Goal: Task Accomplishment & Management: Use online tool/utility

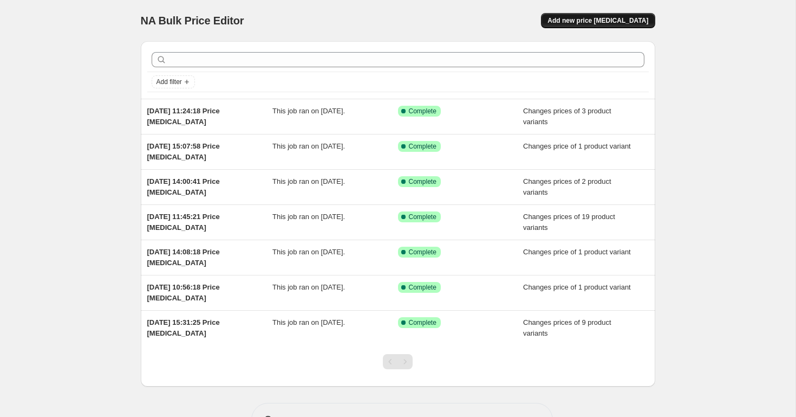
click at [620, 23] on span "Add new price [MEDICAL_DATA]" at bounding box center [598, 20] width 101 height 9
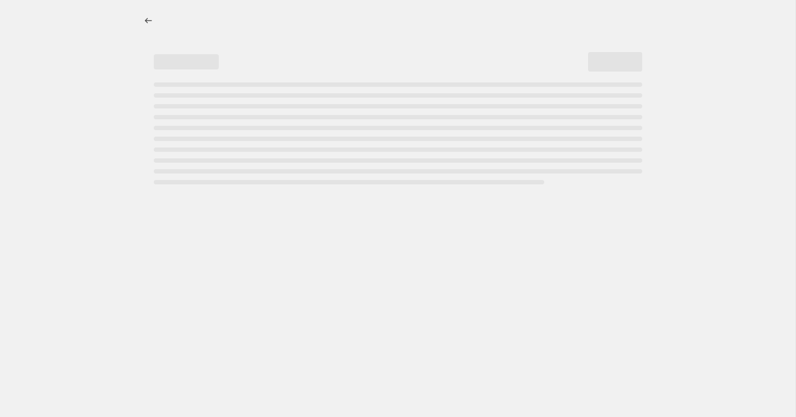
select select "percentage"
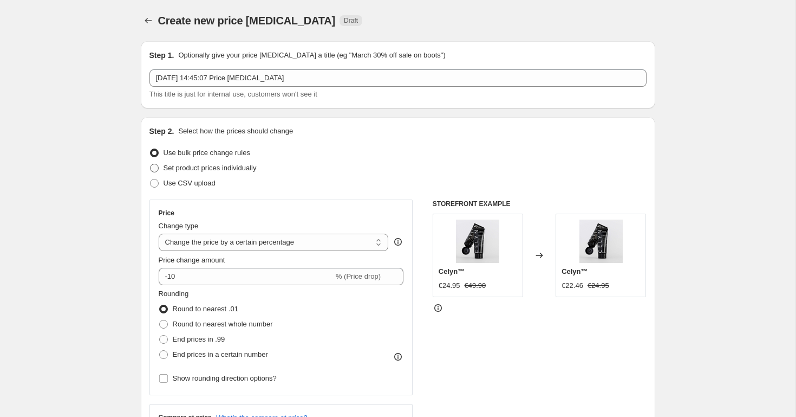
click at [160, 167] on label "Set product prices individually" at bounding box center [202, 167] width 107 height 15
click at [151, 164] on input "Set product prices individually" at bounding box center [150, 164] width 1 height 1
radio input "true"
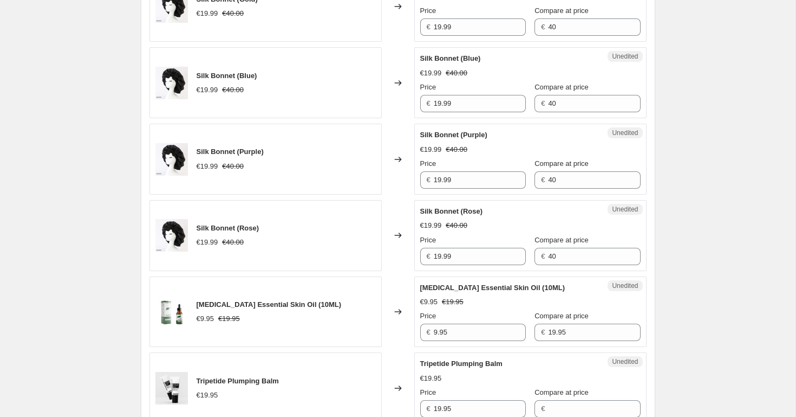
scroll to position [1751, 0]
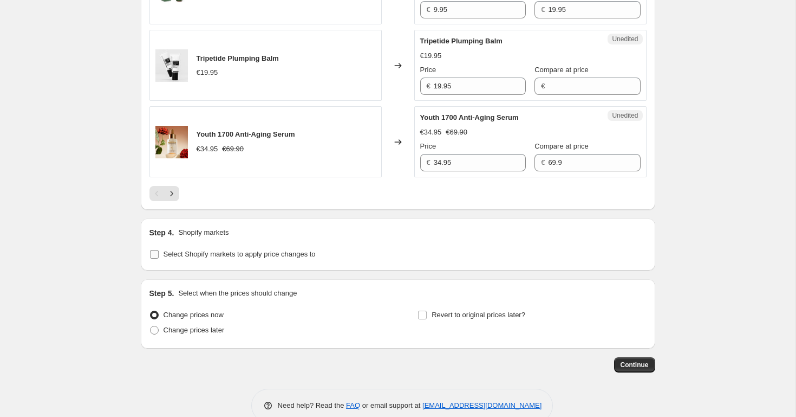
click at [155, 250] on input "Select Shopify markets to apply price changes to" at bounding box center [154, 254] width 9 height 9
checkbox input "true"
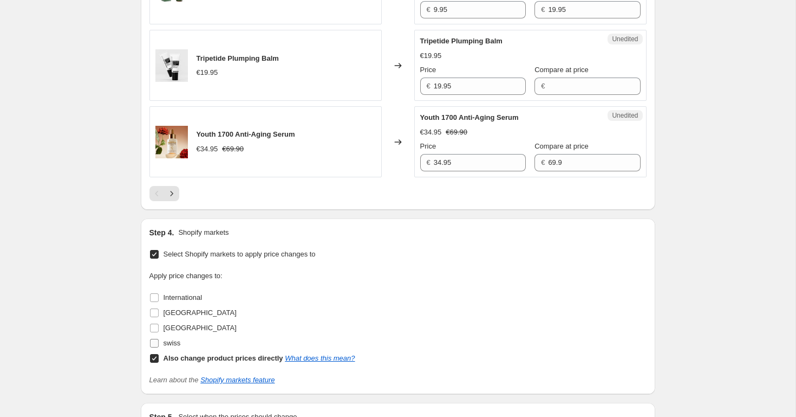
click at [159, 335] on label "swiss" at bounding box center [164, 342] width 31 height 15
click at [159, 339] on input "swiss" at bounding box center [154, 343] width 9 height 9
checkbox input "true"
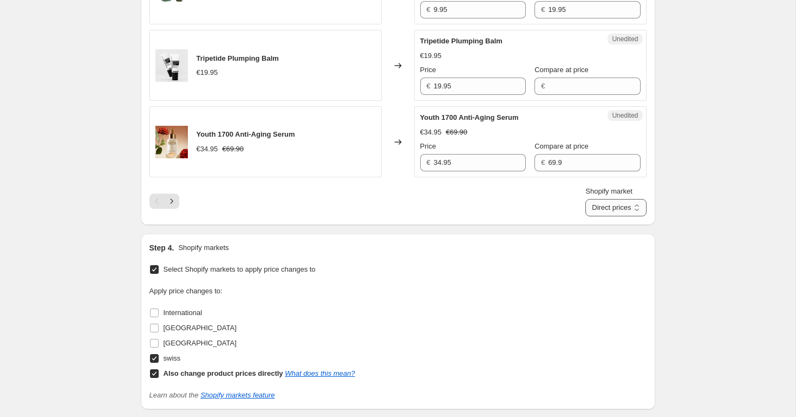
click at [620, 199] on select "Direct prices swiss" at bounding box center [616, 207] width 61 height 17
select select "54113042595"
click at [175, 196] on icon "Next" at bounding box center [171, 201] width 11 height 11
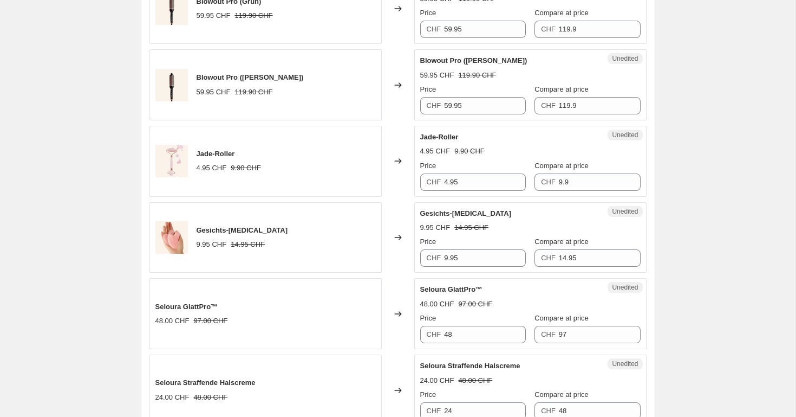
scroll to position [1456, 0]
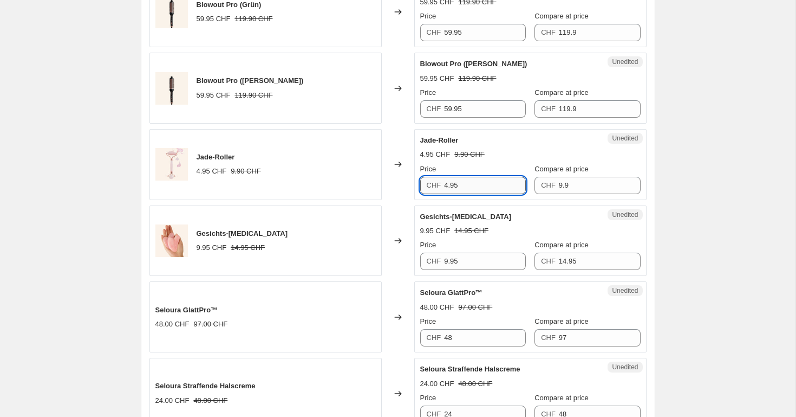
click at [476, 181] on input "4.95" at bounding box center [485, 185] width 82 height 17
type input "9.95"
click at [584, 181] on input "9.9" at bounding box center [600, 185] width 82 height 17
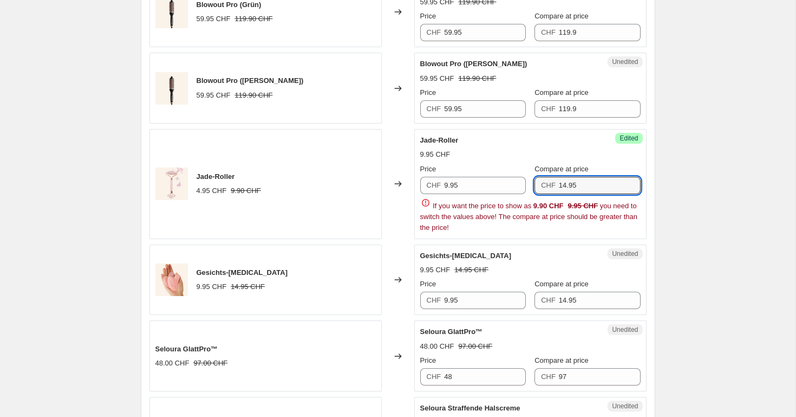
type input "14.95"
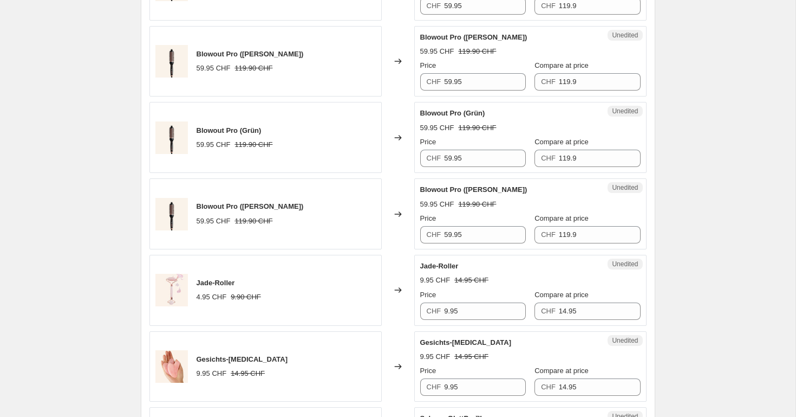
scroll to position [1868, 0]
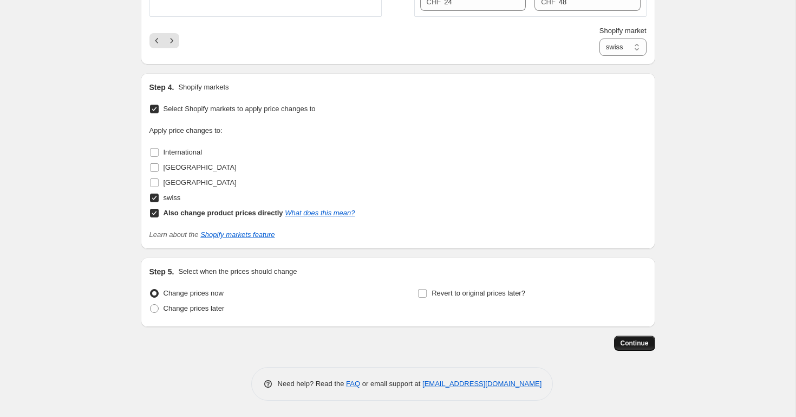
click at [627, 346] on span "Continue" at bounding box center [635, 343] width 28 height 9
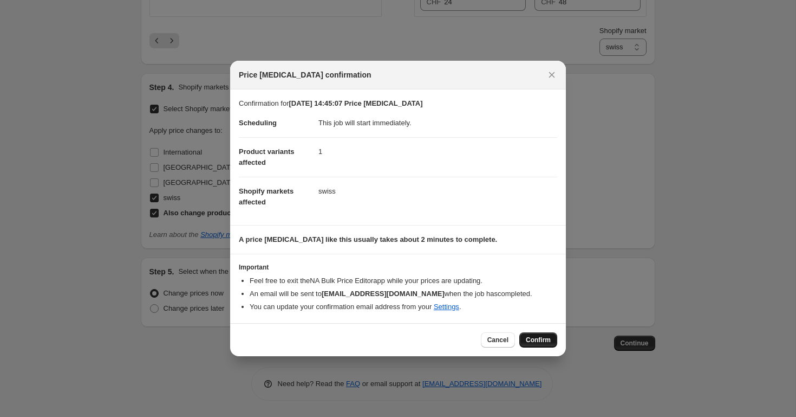
click at [528, 343] on button "Confirm" at bounding box center [538, 339] width 38 height 15
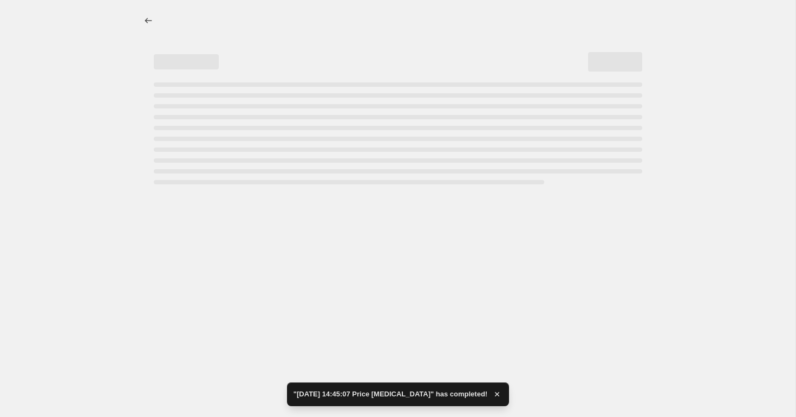
select select "54113042595"
